Goal: Find specific page/section: Find specific page/section

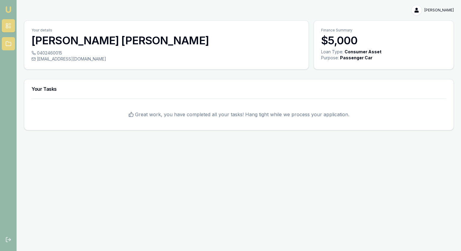
click at [8, 42] on icon at bounding box center [8, 44] width 5 height 4
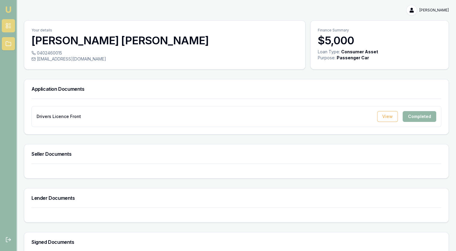
click at [8, 20] on link at bounding box center [8, 25] width 13 height 13
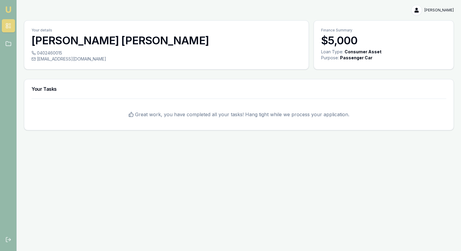
click at [5, 7] on img at bounding box center [8, 9] width 7 height 7
